Goal: Transaction & Acquisition: Purchase product/service

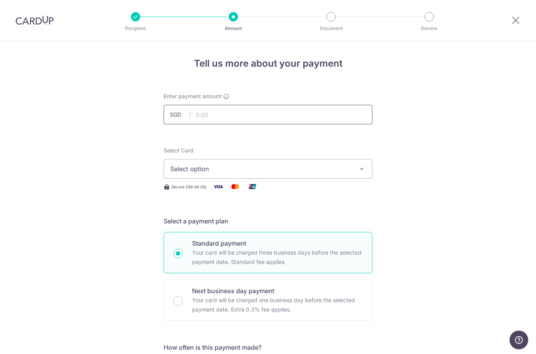
click at [257, 109] on input "text" at bounding box center [268, 114] width 209 height 19
click at [358, 170] on button "Select option" at bounding box center [268, 168] width 209 height 19
type input "15,950.20"
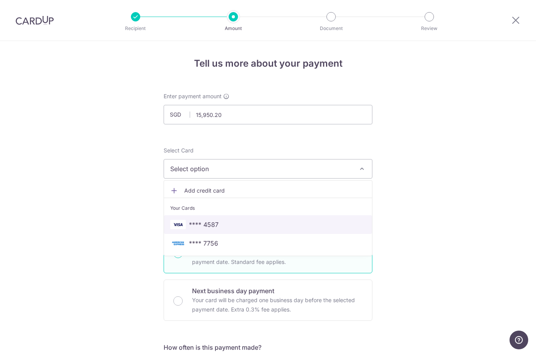
click at [239, 222] on span "**** 4587" at bounding box center [267, 224] width 195 height 9
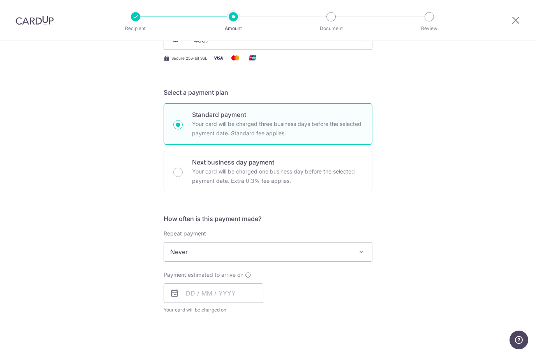
scroll to position [140, 0]
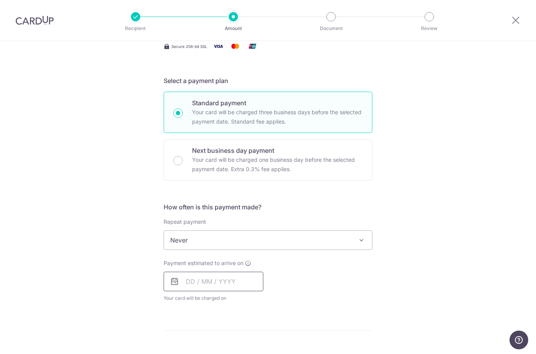
click at [230, 286] on input "text" at bounding box center [214, 280] width 100 height 19
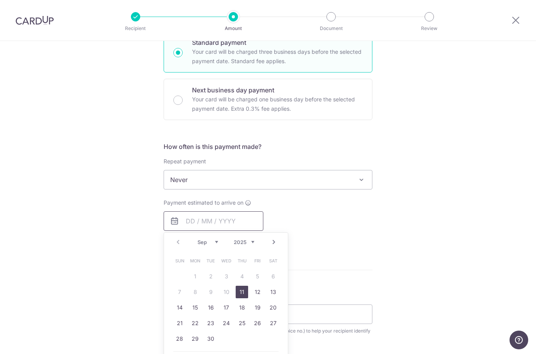
scroll to position [215, 0]
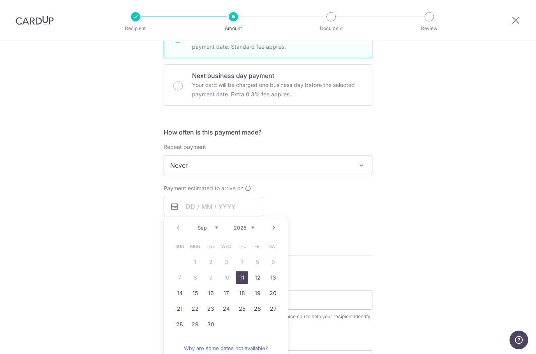
click at [245, 279] on link "11" at bounding box center [242, 277] width 12 height 12
type input "[DATE]"
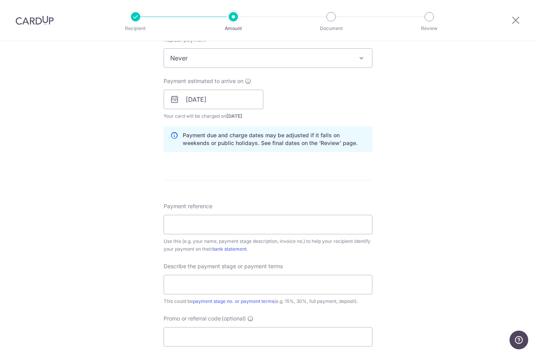
scroll to position [327, 0]
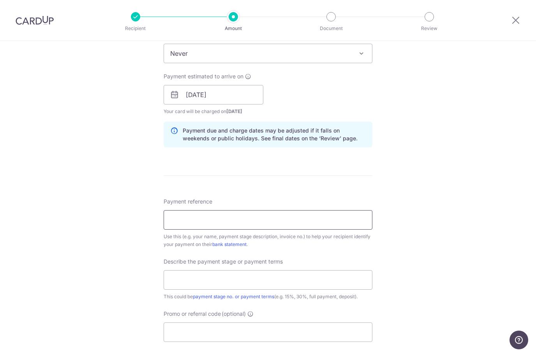
click at [346, 219] on input "Payment reference" at bounding box center [268, 219] width 209 height 19
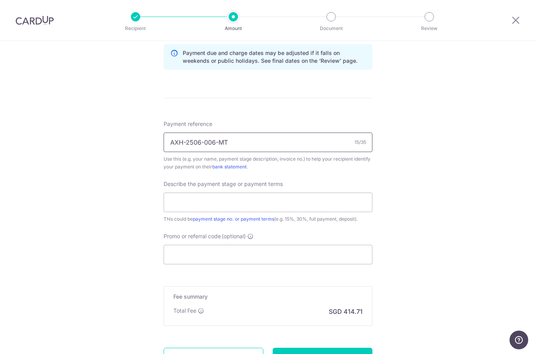
scroll to position [416, 0]
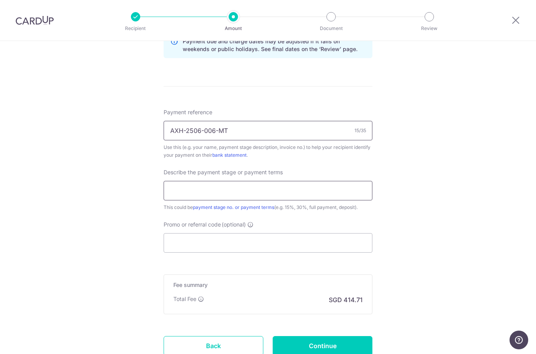
type input "AXH-2506-006-MT"
click at [323, 187] on input "text" at bounding box center [268, 190] width 209 height 19
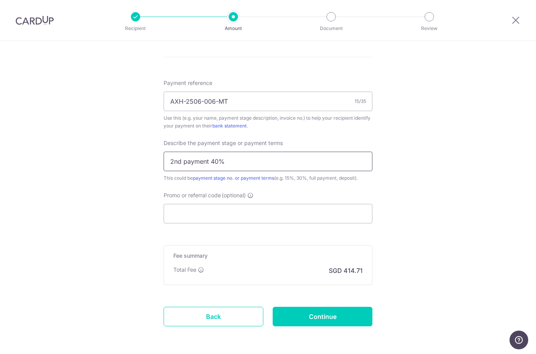
scroll to position [445, 0]
type input "2nd payment 40%"
click at [326, 215] on input "Promo or referral code (optional)" at bounding box center [268, 213] width 209 height 19
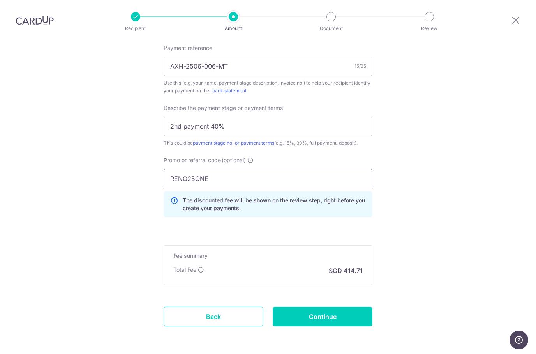
scroll to position [480, 0]
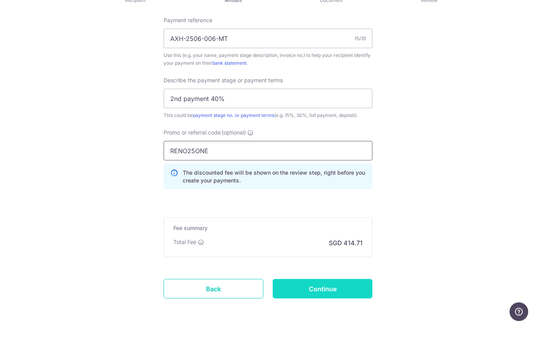
type input "RENO25ONE"
click at [343, 307] on input "Continue" at bounding box center [323, 316] width 100 height 19
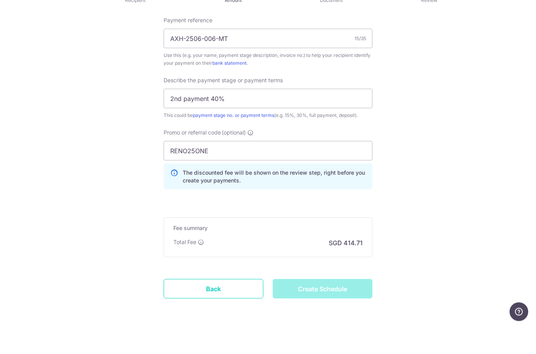
type input "Create Schedule"
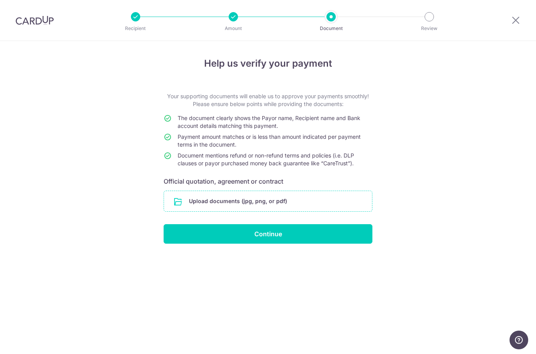
click at [210, 207] on input "file" at bounding box center [268, 201] width 208 height 20
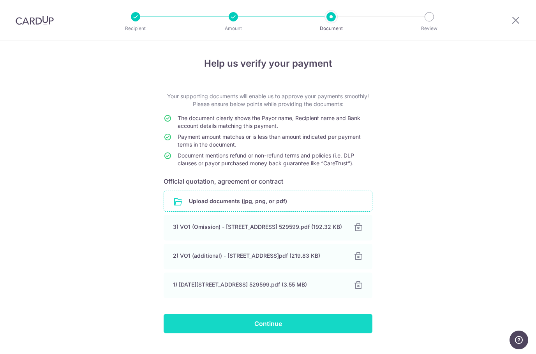
click at [339, 333] on input "Continue" at bounding box center [268, 322] width 209 height 19
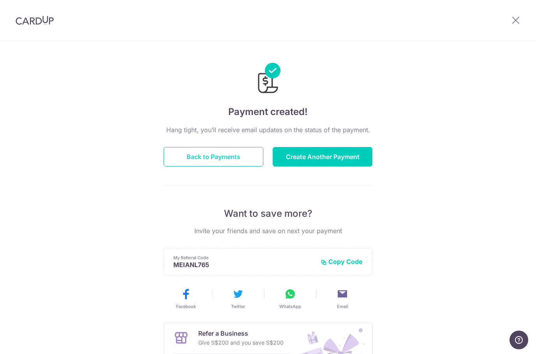
click at [211, 147] on button "Back to Payments" at bounding box center [214, 156] width 100 height 19
